Goal: Transaction & Acquisition: Purchase product/service

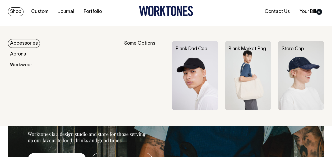
scroll to position [10, 0]
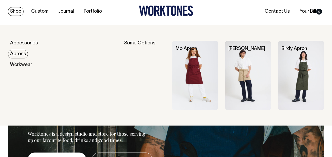
click at [22, 54] on link "Aprons" at bounding box center [18, 54] width 20 height 9
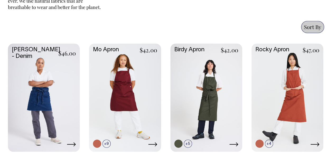
scroll to position [262, 0]
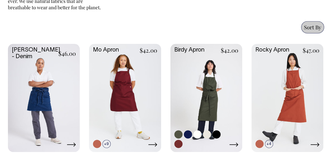
click at [185, 133] on link at bounding box center [188, 134] width 8 height 8
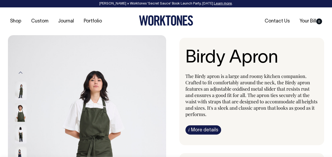
radio input "true"
select select "Dark Navy"
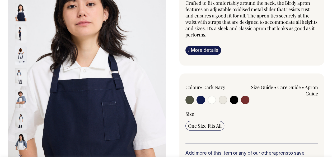
scroll to position [80, 0]
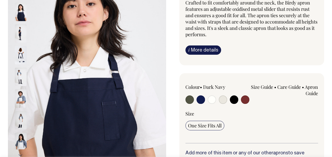
click at [214, 99] on input "radio" at bounding box center [212, 99] width 8 height 8
radio input "true"
select select "Off-White"
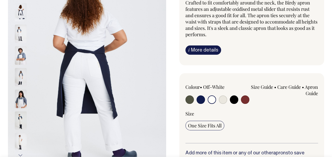
drag, startPoint x: 214, startPoint y: 97, endPoint x: 53, endPoint y: 76, distance: 163.2
click at [53, 76] on div "i" at bounding box center [166, 130] width 316 height 351
click at [19, 76] on img at bounding box center [21, 77] width 12 height 19
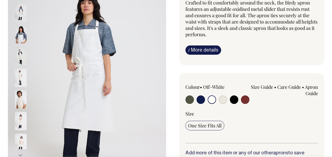
click at [20, 90] on img at bounding box center [21, 99] width 12 height 19
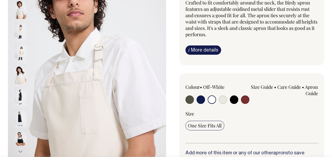
click at [21, 116] on img at bounding box center [21, 118] width 12 height 19
